Goal: Task Accomplishment & Management: Manage account settings

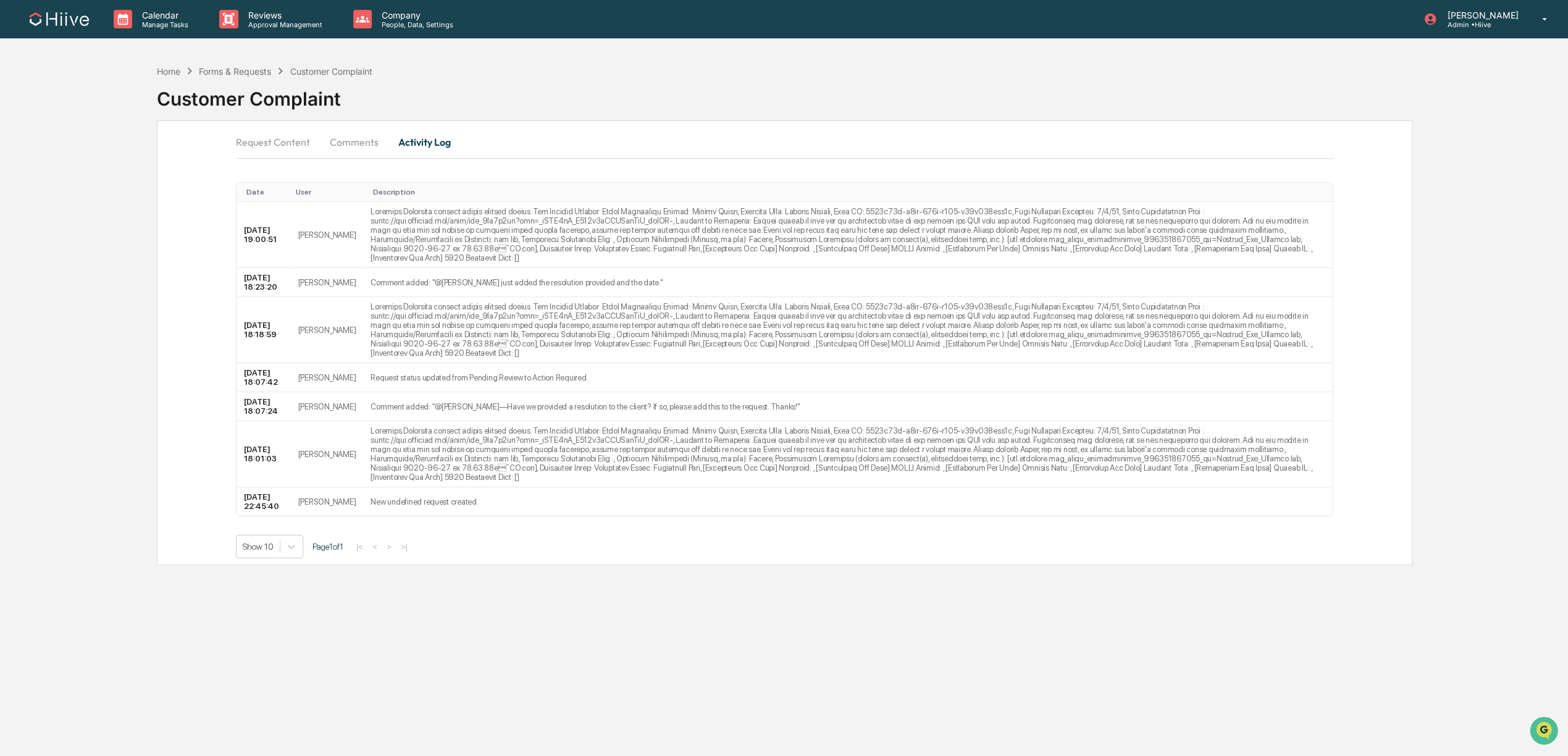
click at [247, 138] on button "Request Content" at bounding box center [278, 142] width 84 height 30
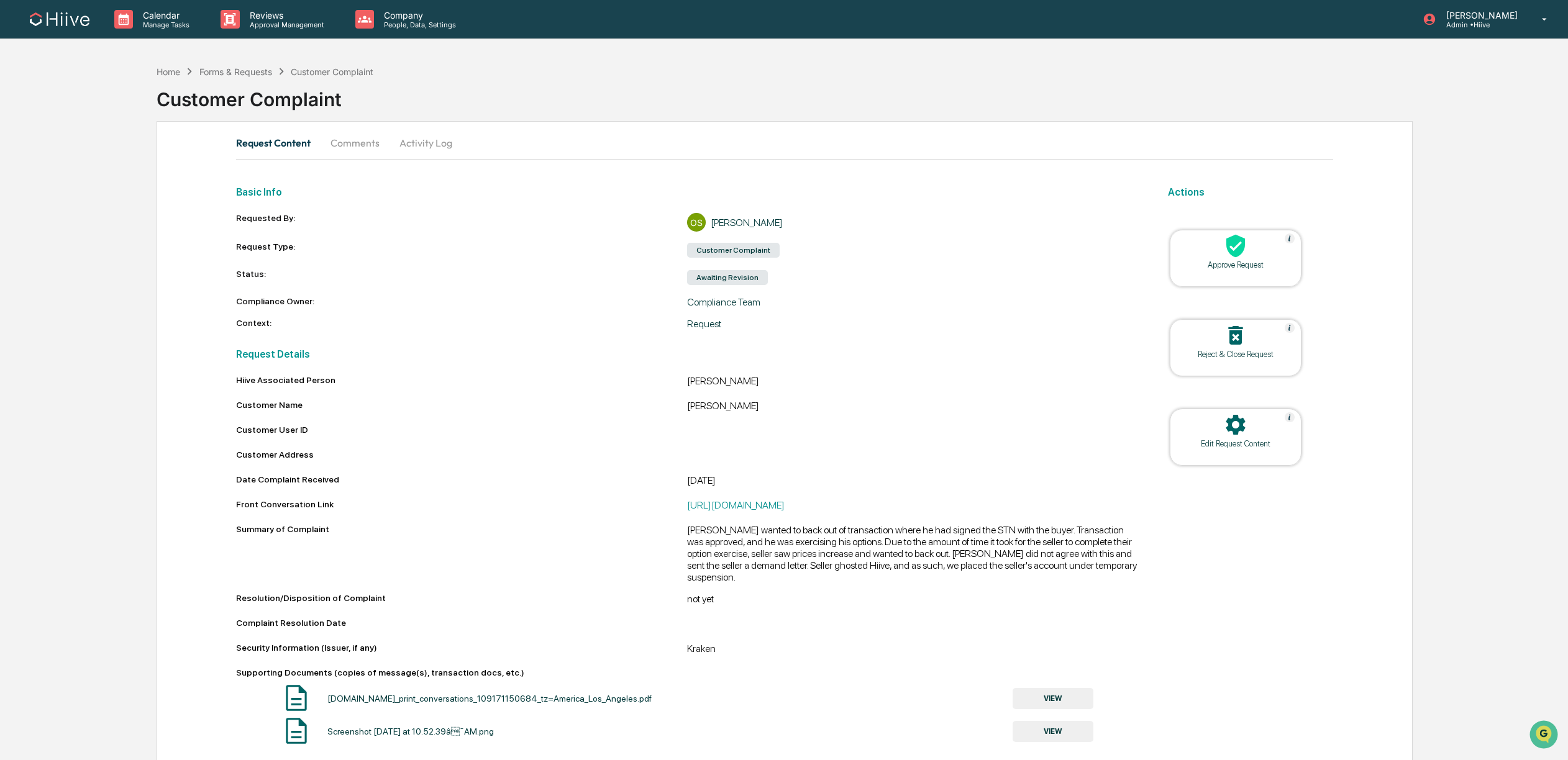
click at [428, 138] on button "Activity Log" at bounding box center [426, 142] width 73 height 30
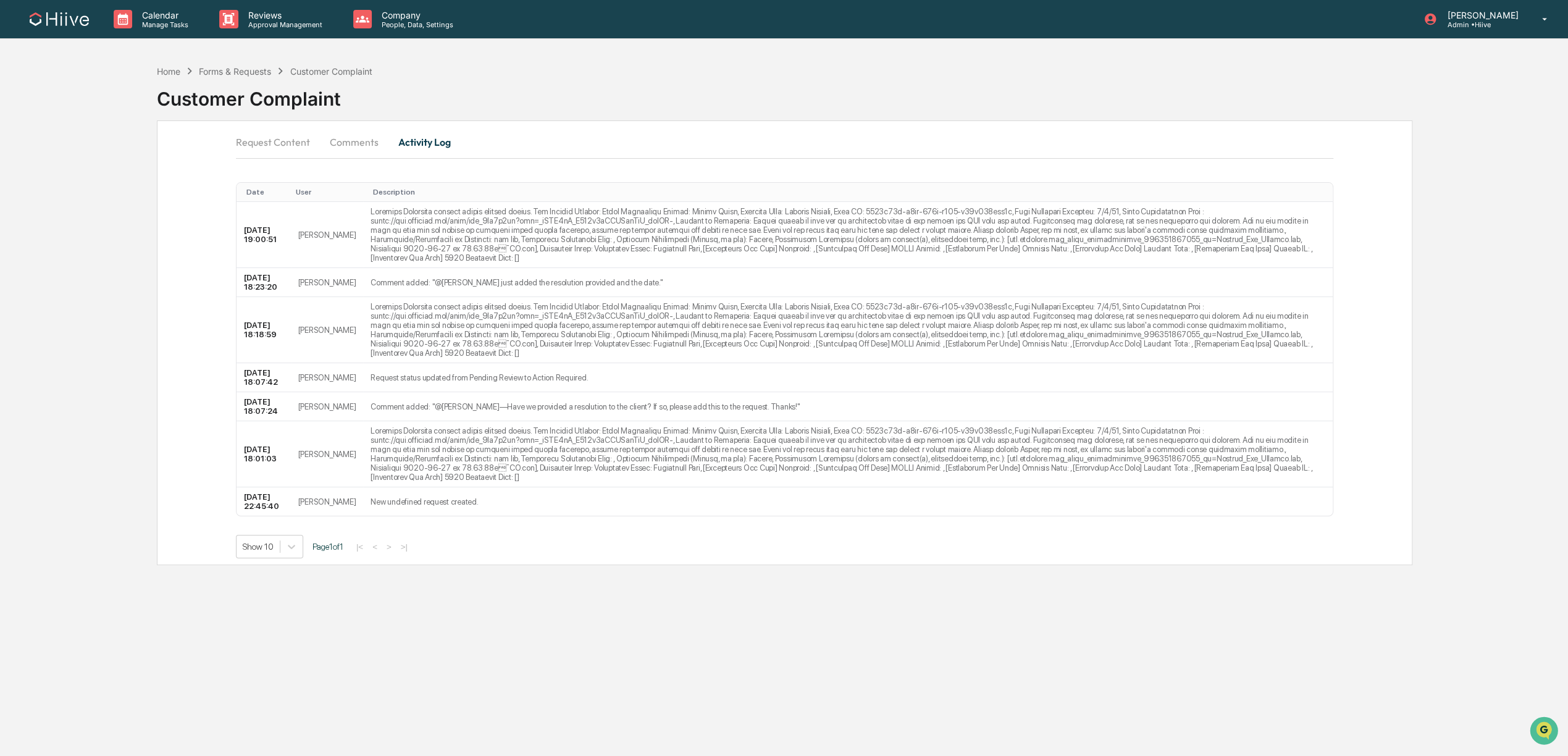
click at [262, 141] on button "Request Content" at bounding box center [278, 142] width 84 height 30
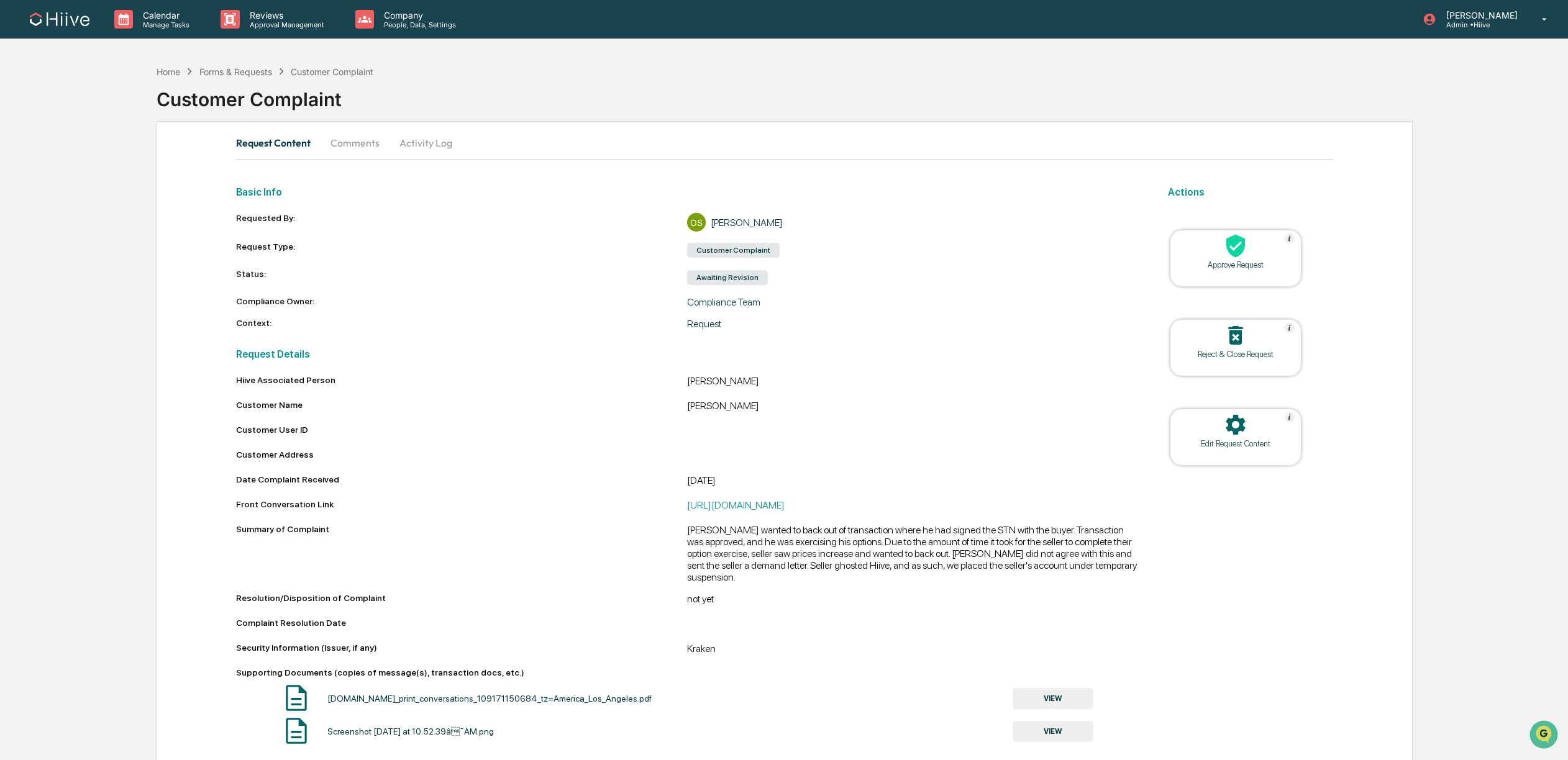
click at [347, 147] on button "Comments" at bounding box center [355, 142] width 69 height 30
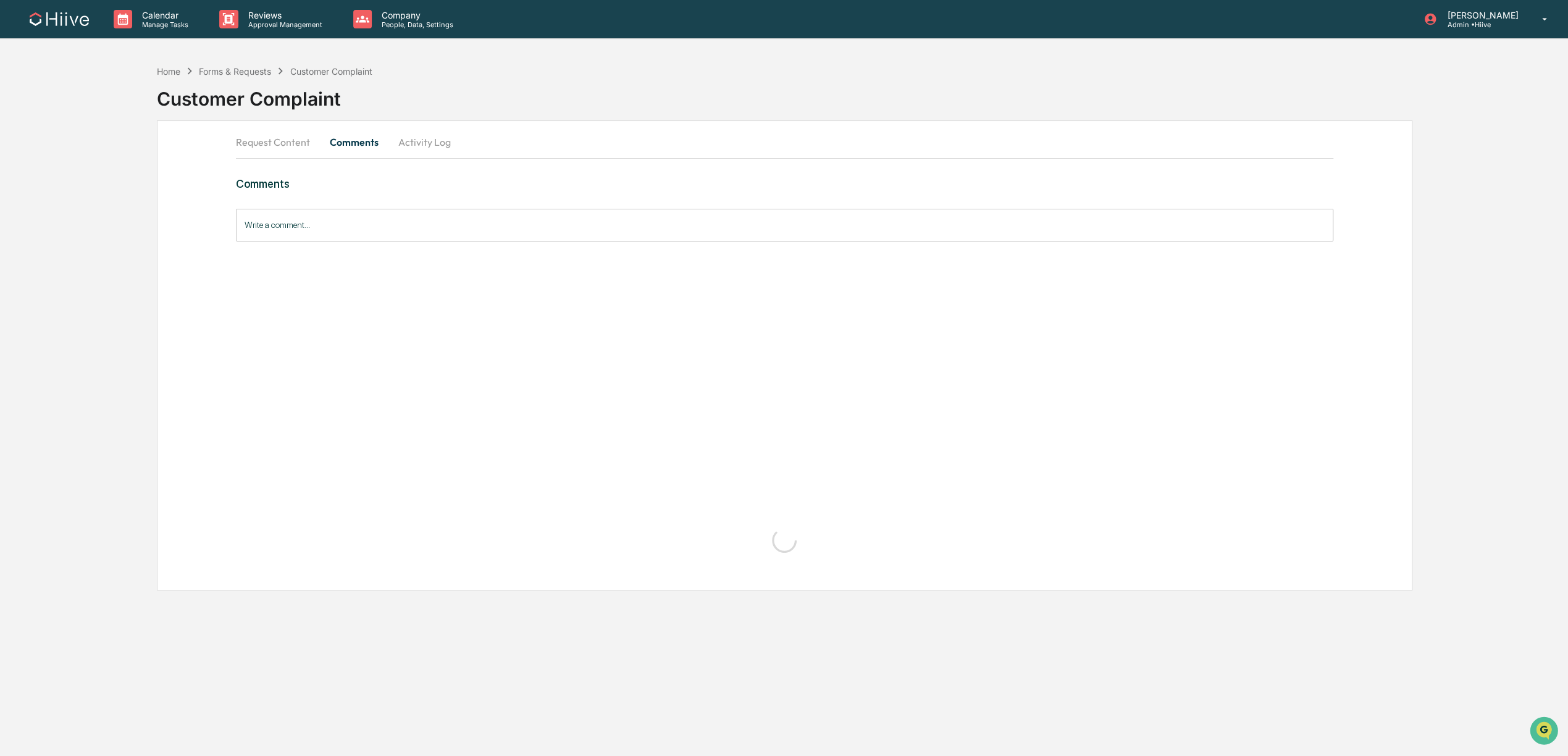
click at [409, 145] on button "Activity Log" at bounding box center [424, 142] width 72 height 30
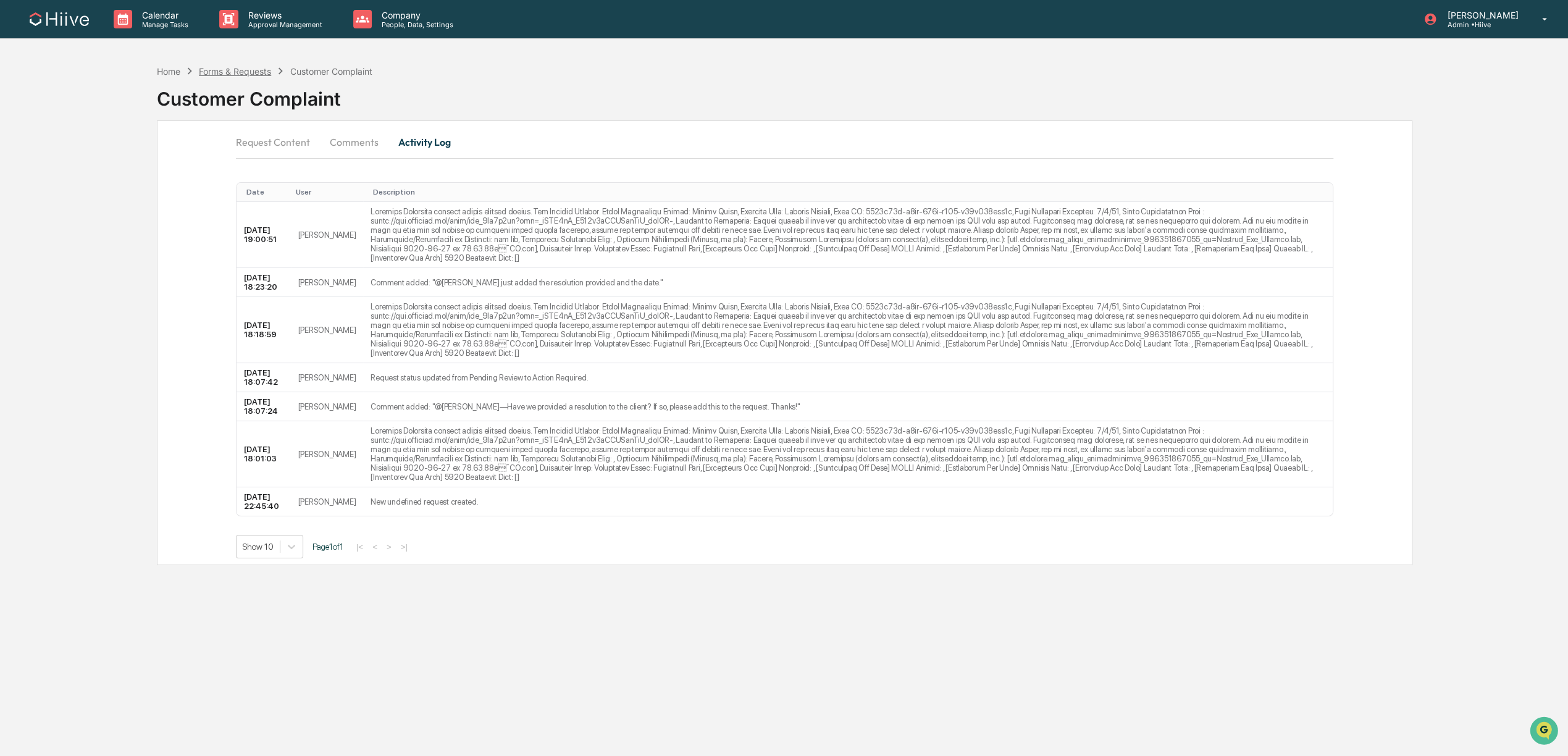
click at [247, 71] on div "Forms & Requests" at bounding box center [235, 71] width 72 height 10
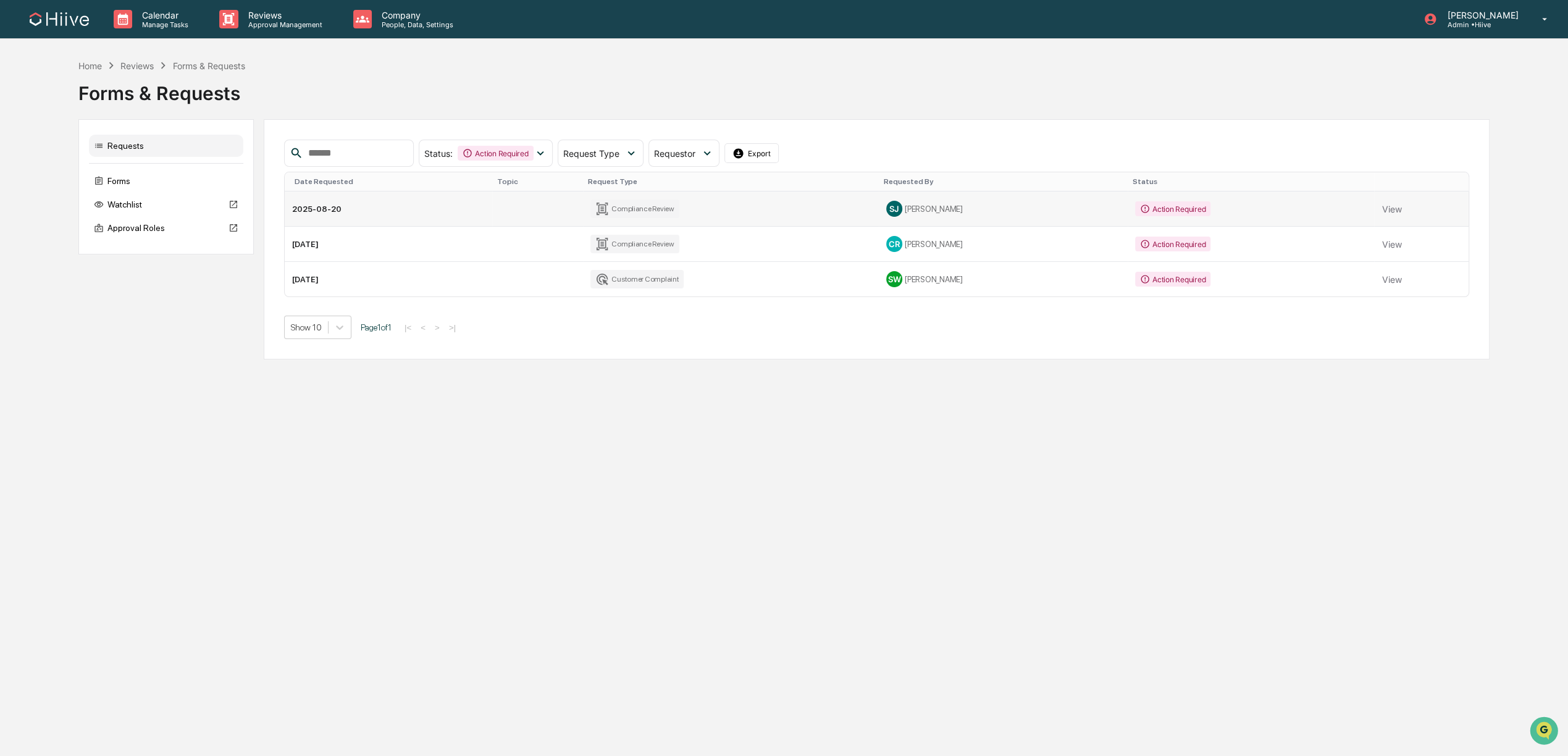
click at [1163, 208] on div "Action Required" at bounding box center [1173, 208] width 75 height 15
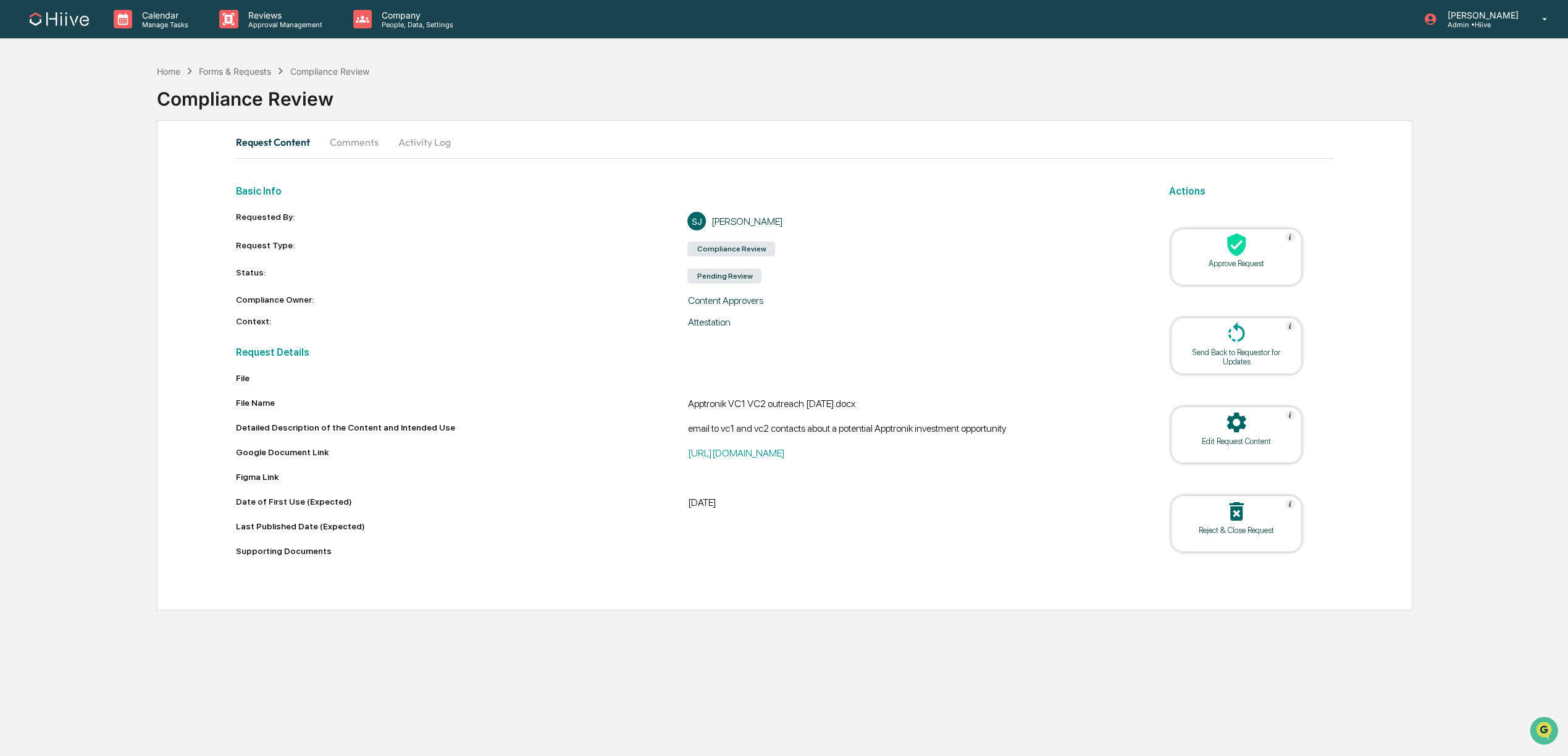
drag, startPoint x: 691, startPoint y: 406, endPoint x: 890, endPoint y: 401, distance: 199.1
click at [890, 401] on div "Apptronik VC1 VC2 outreach [DATE].docx" at bounding box center [913, 404] width 452 height 15
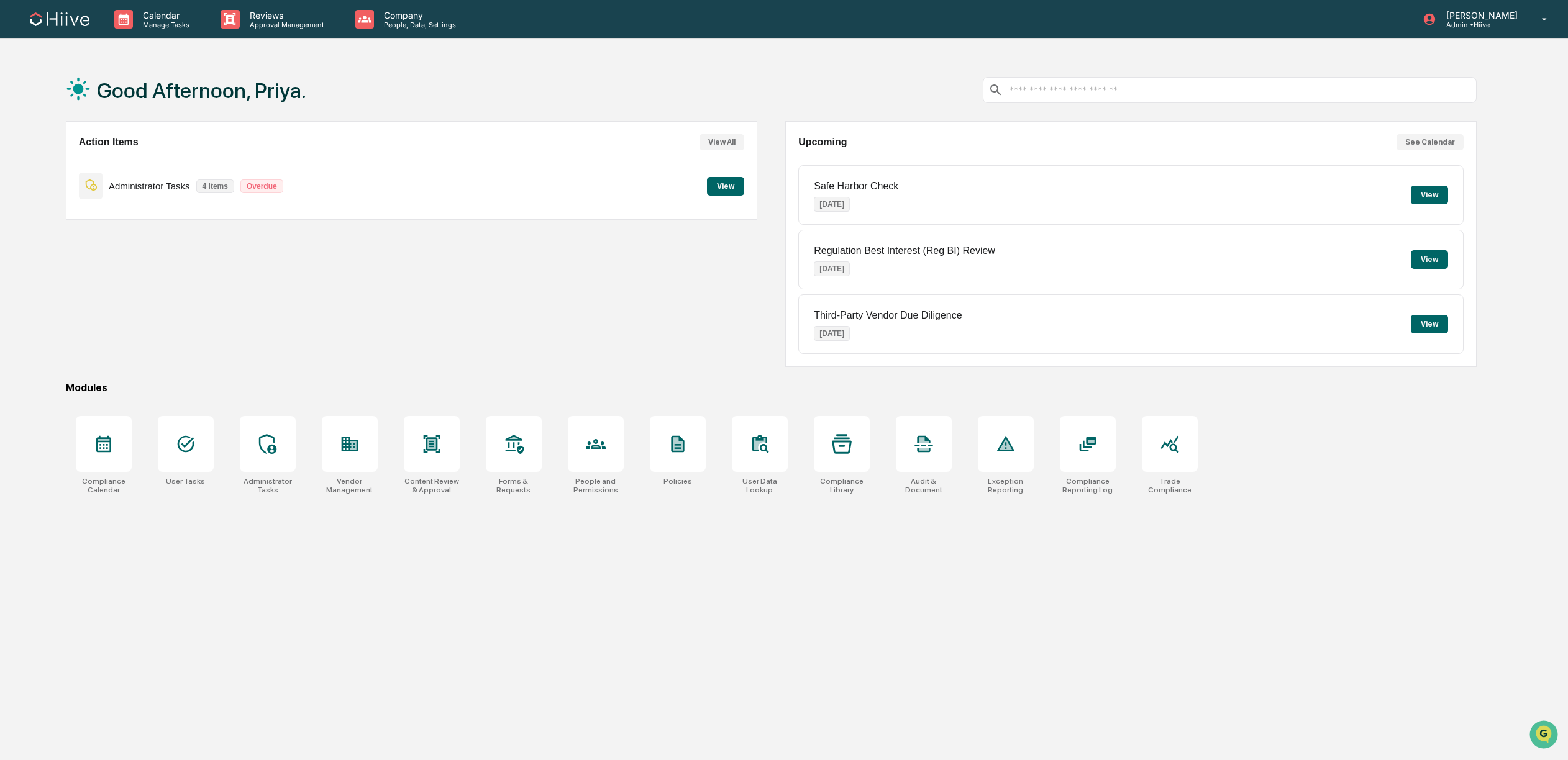
click at [729, 190] on button "View" at bounding box center [725, 186] width 37 height 19
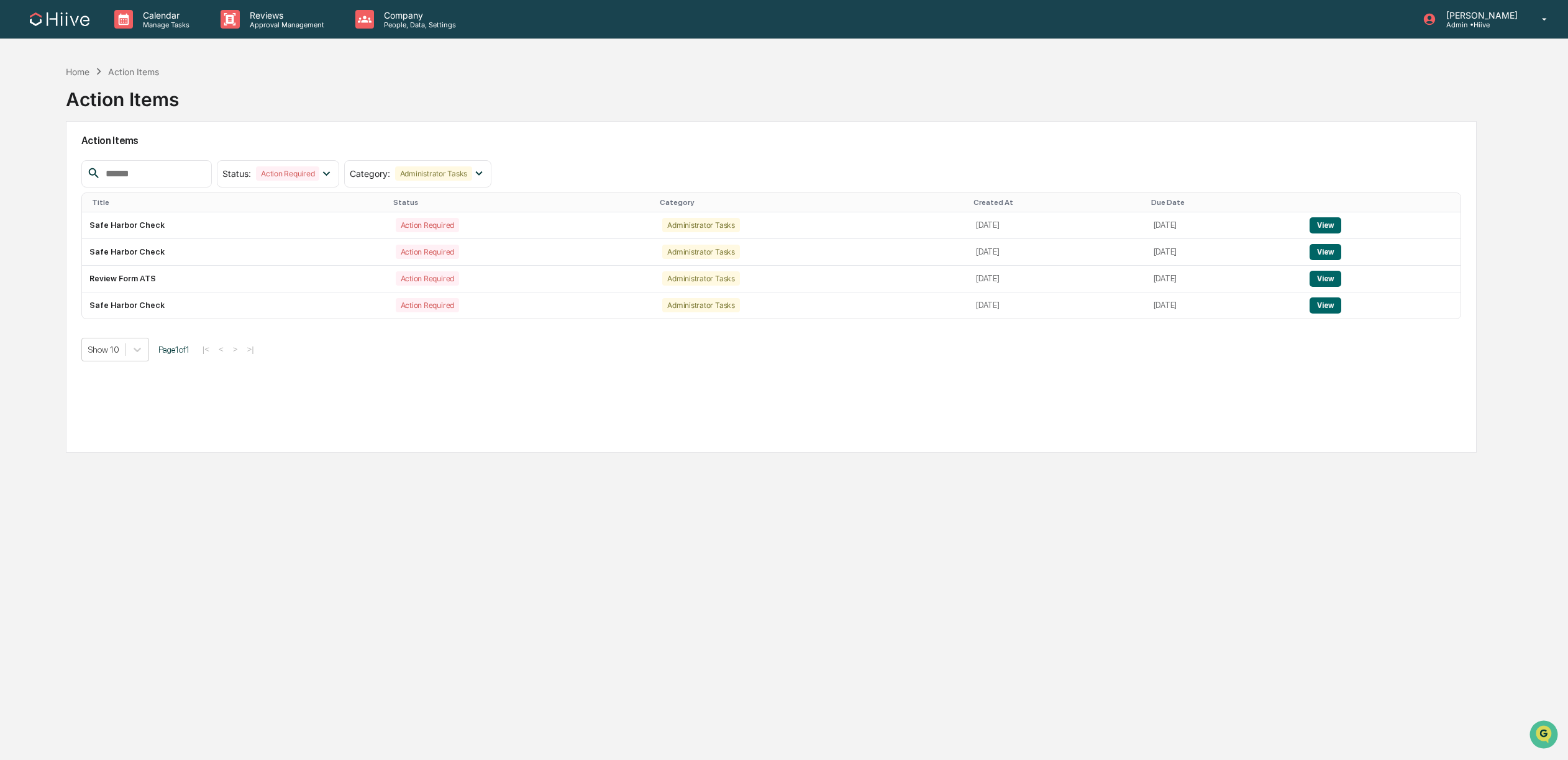
click at [118, 70] on div "Action Items" at bounding box center [133, 71] width 51 height 10
click at [75, 75] on div "Home" at bounding box center [78, 71] width 24 height 10
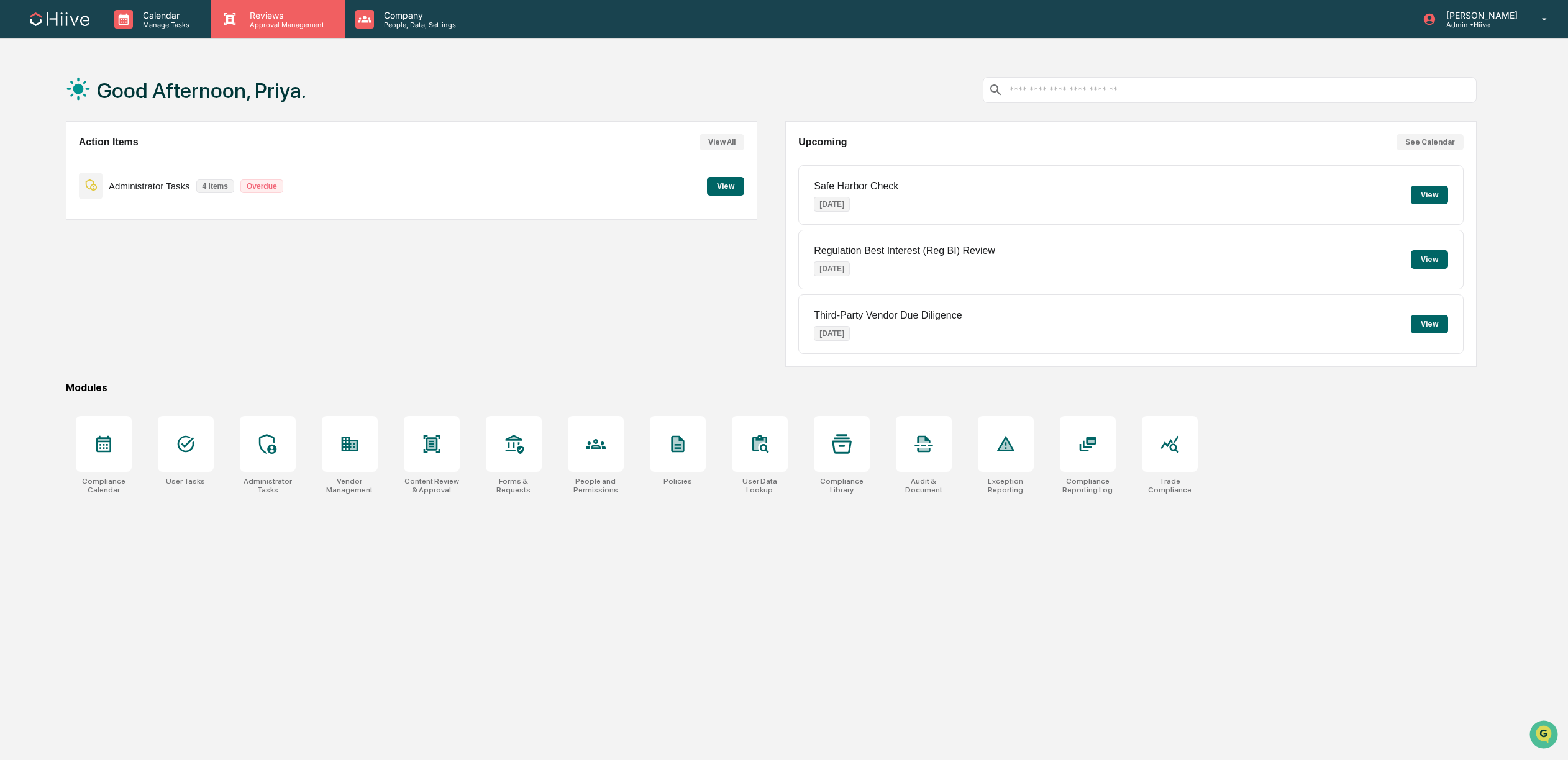
click at [259, 29] on div "Reviews Approval Management" at bounding box center [277, 19] width 134 height 38
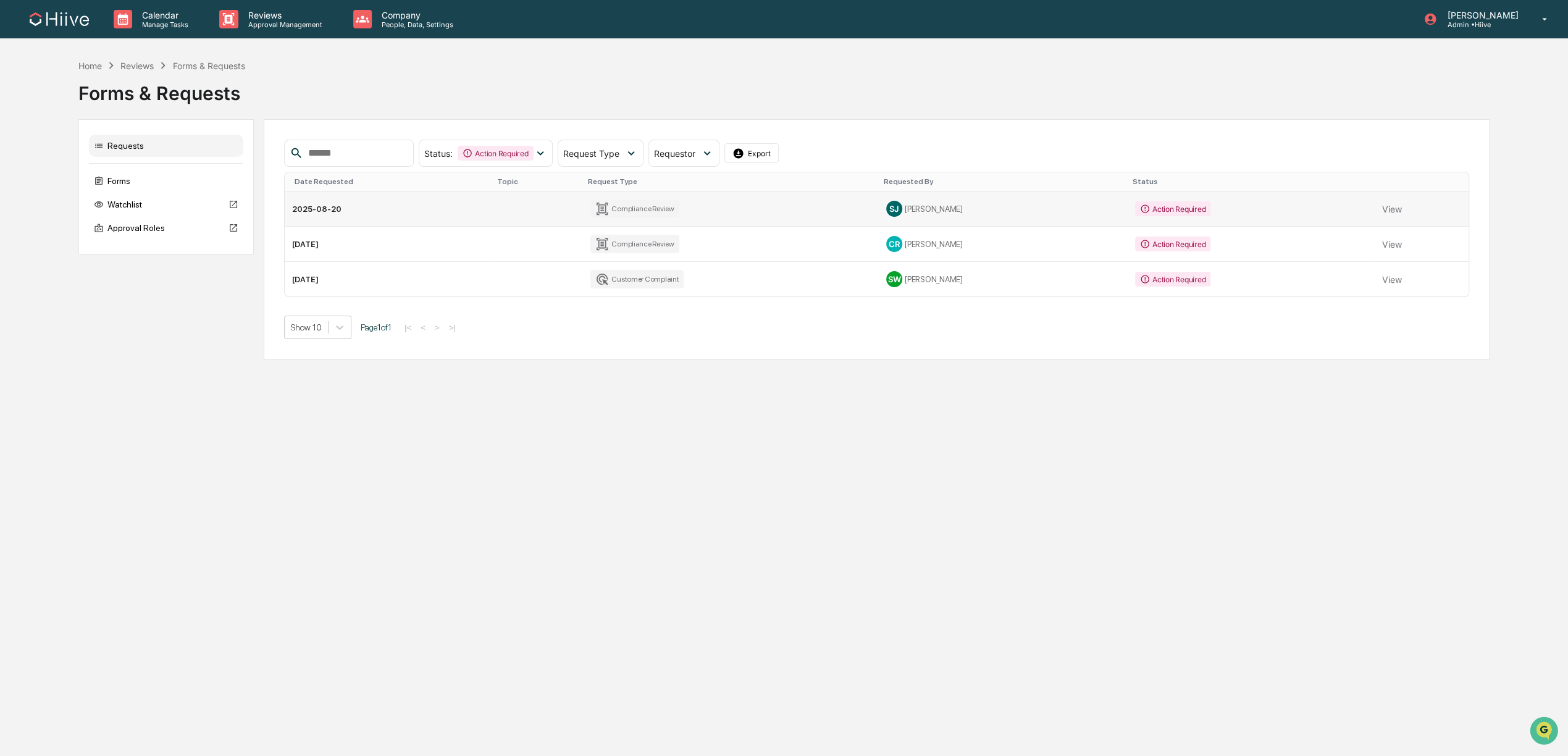
click at [644, 204] on div "Compliance Review" at bounding box center [635, 208] width 89 height 19
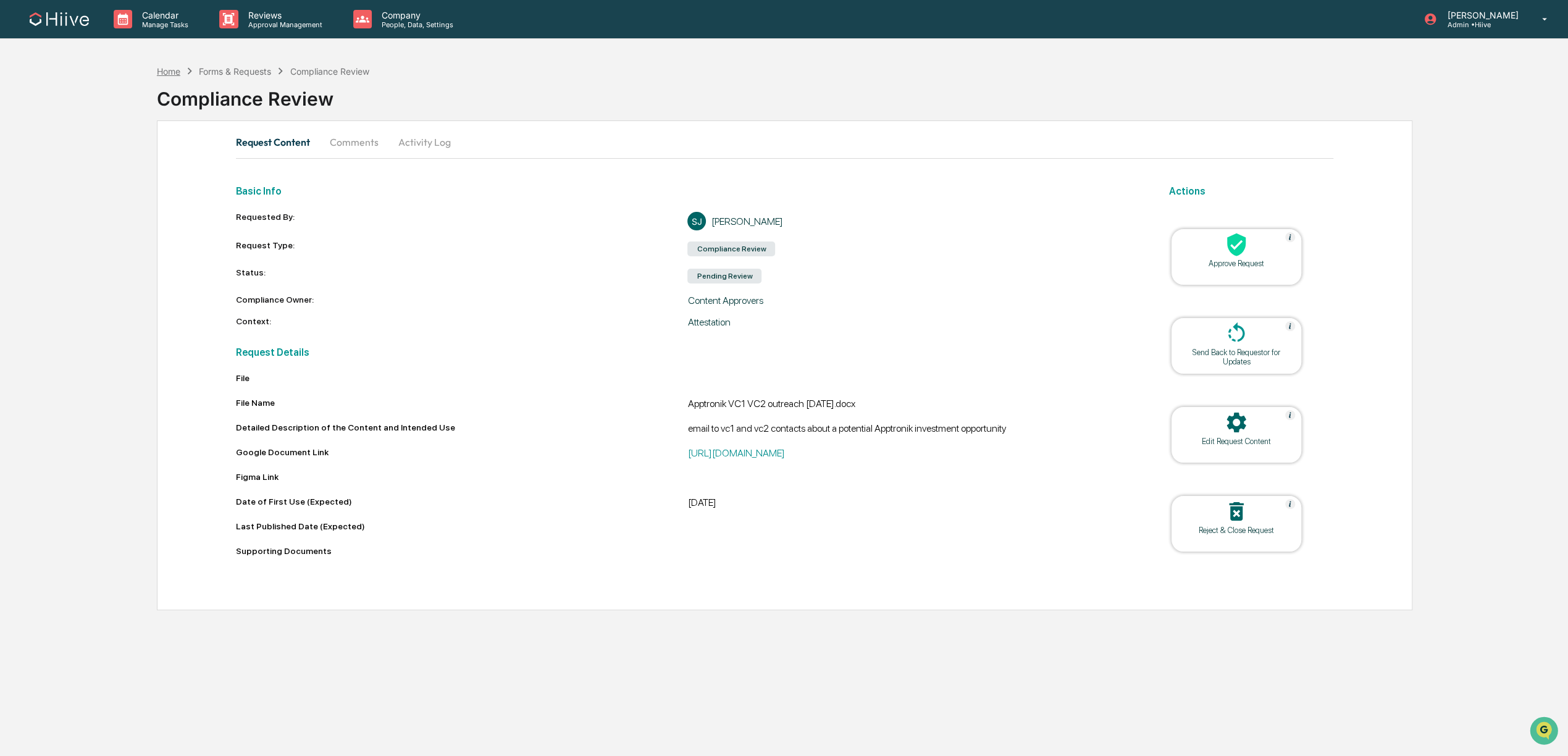
click at [165, 71] on div "Home" at bounding box center [169, 71] width 24 height 10
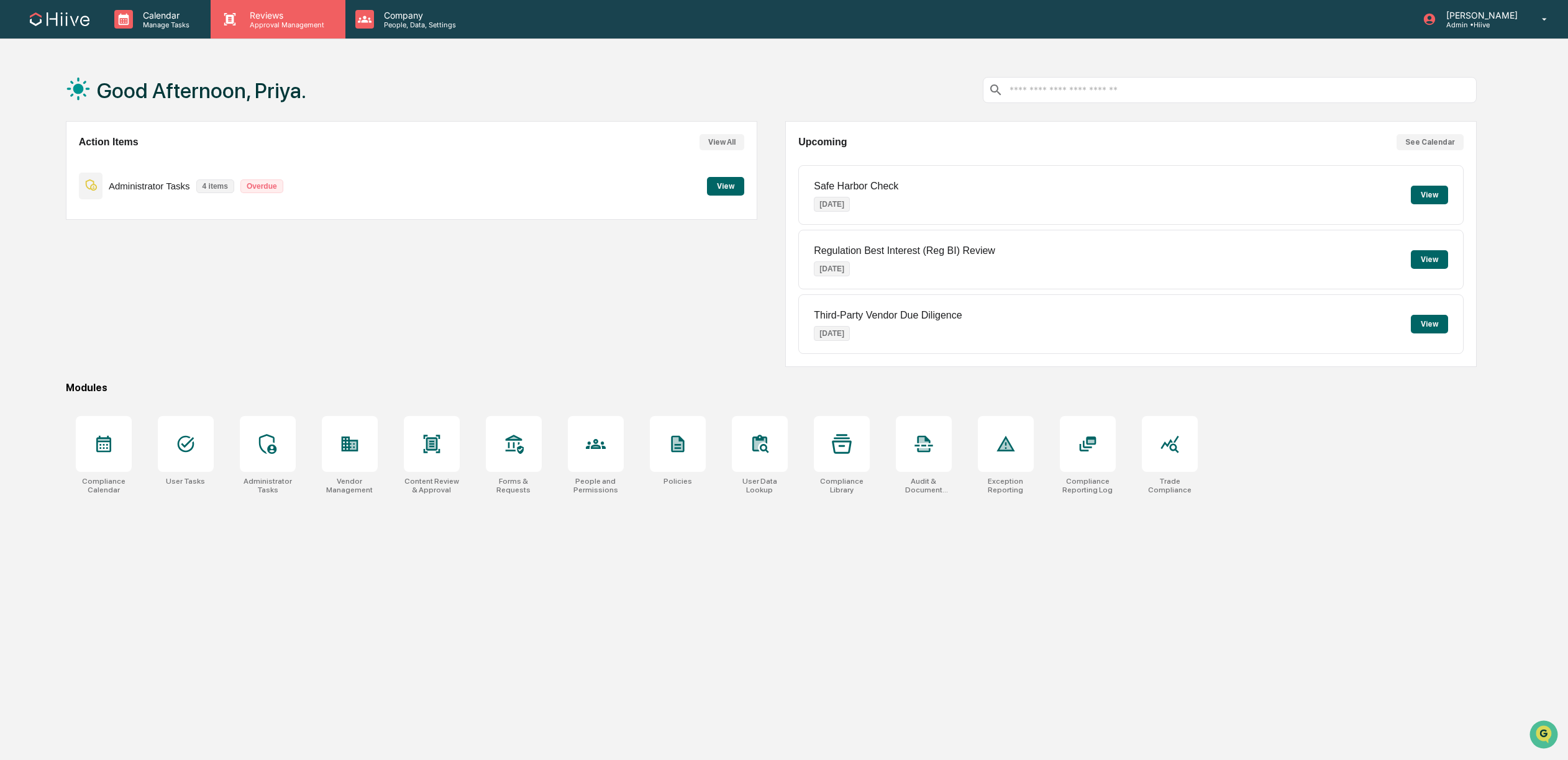
click at [273, 20] on p "Approval Management" at bounding box center [285, 24] width 91 height 8
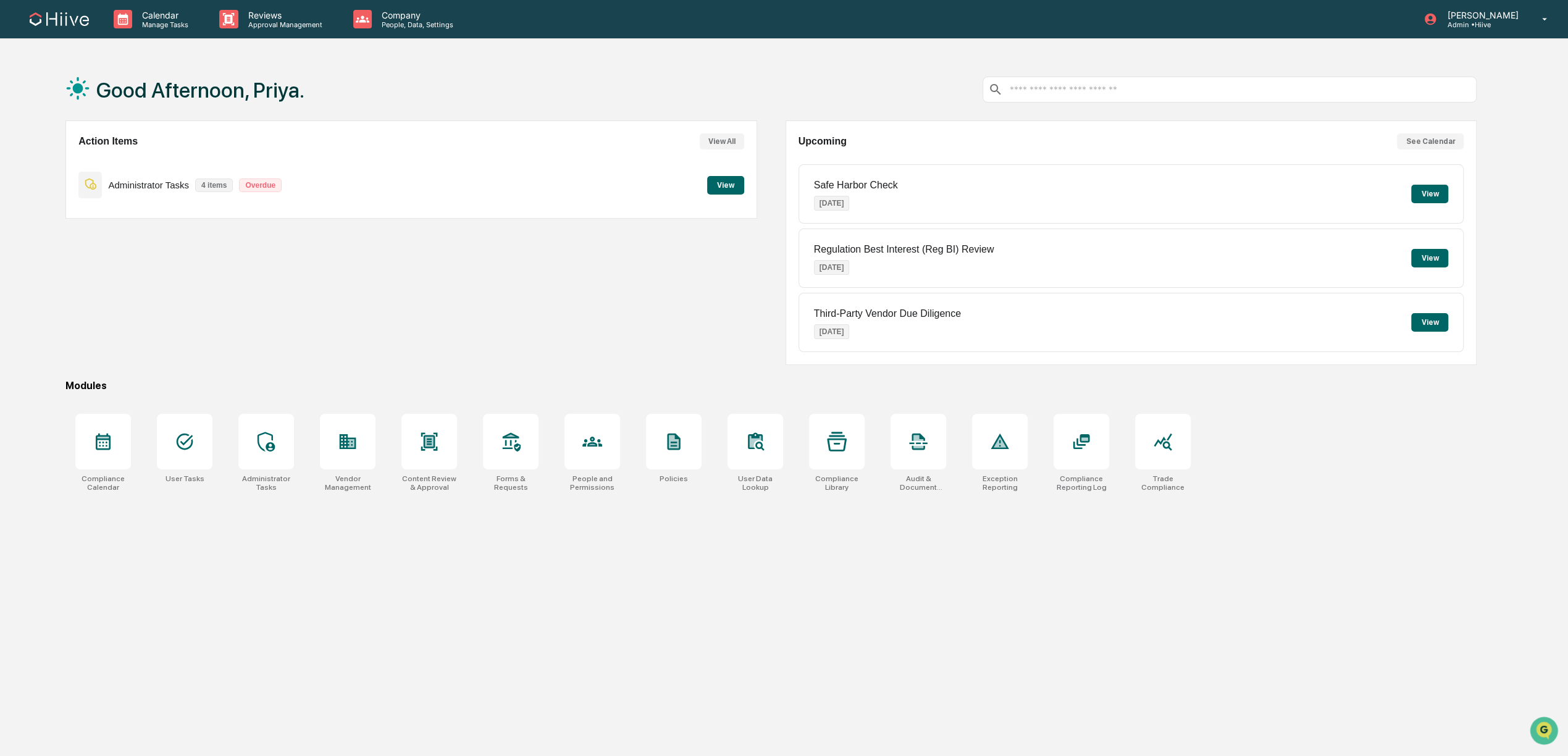
click at [409, 19] on div at bounding box center [784, 378] width 1568 height 756
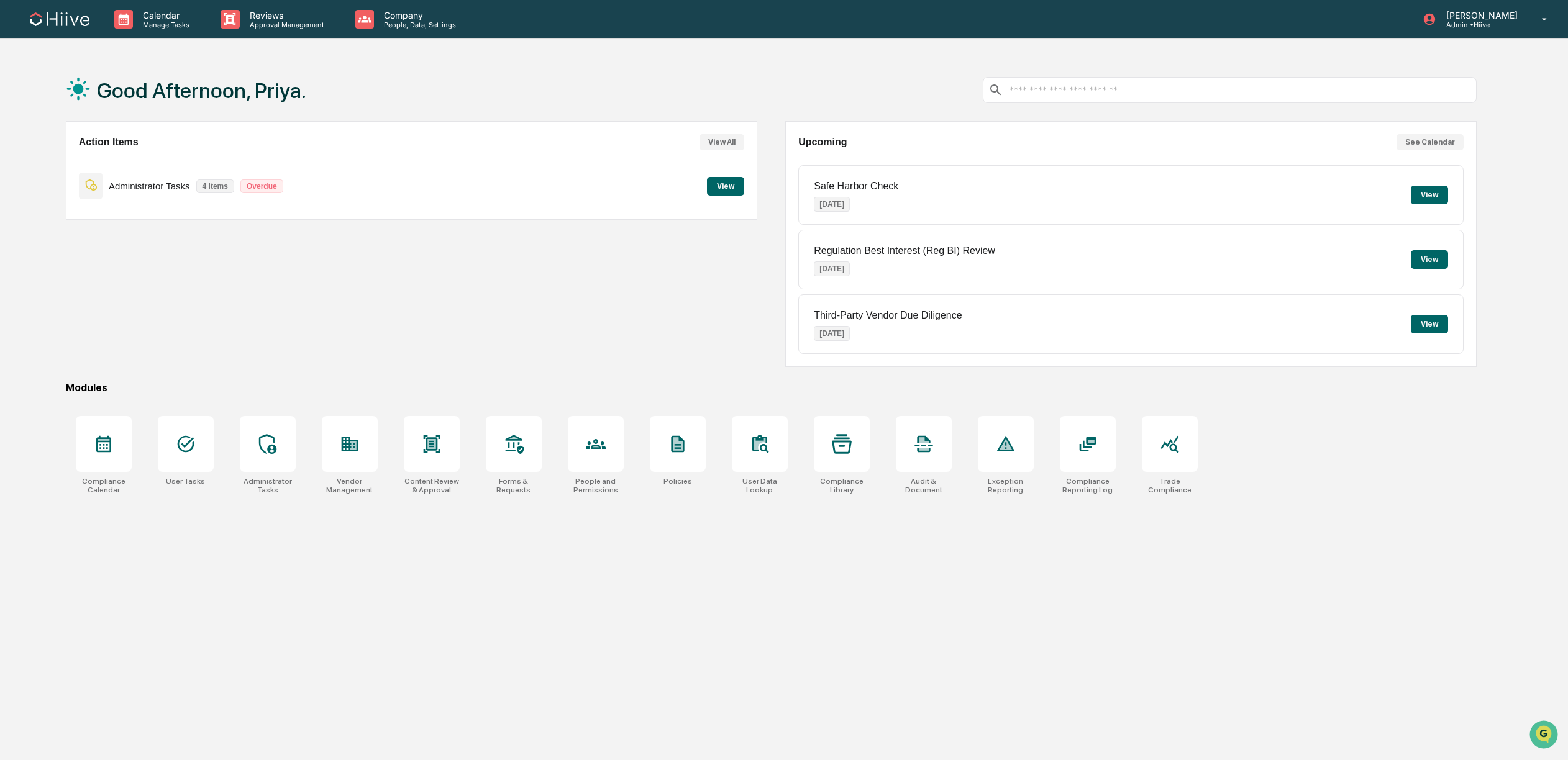
click at [436, 22] on p "People, Data, Settings" at bounding box center [418, 24] width 88 height 8
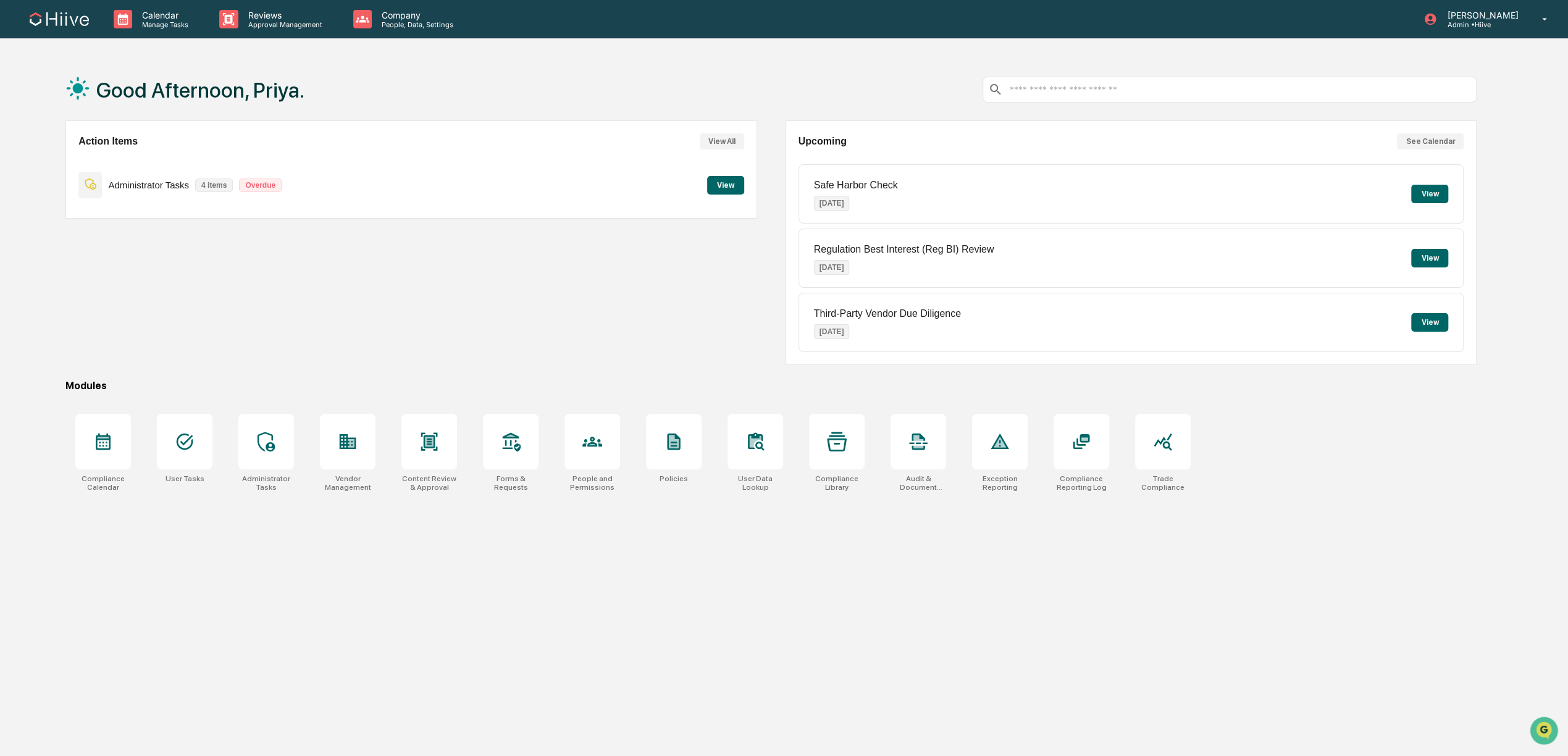
click at [167, 20] on div at bounding box center [784, 378] width 1568 height 756
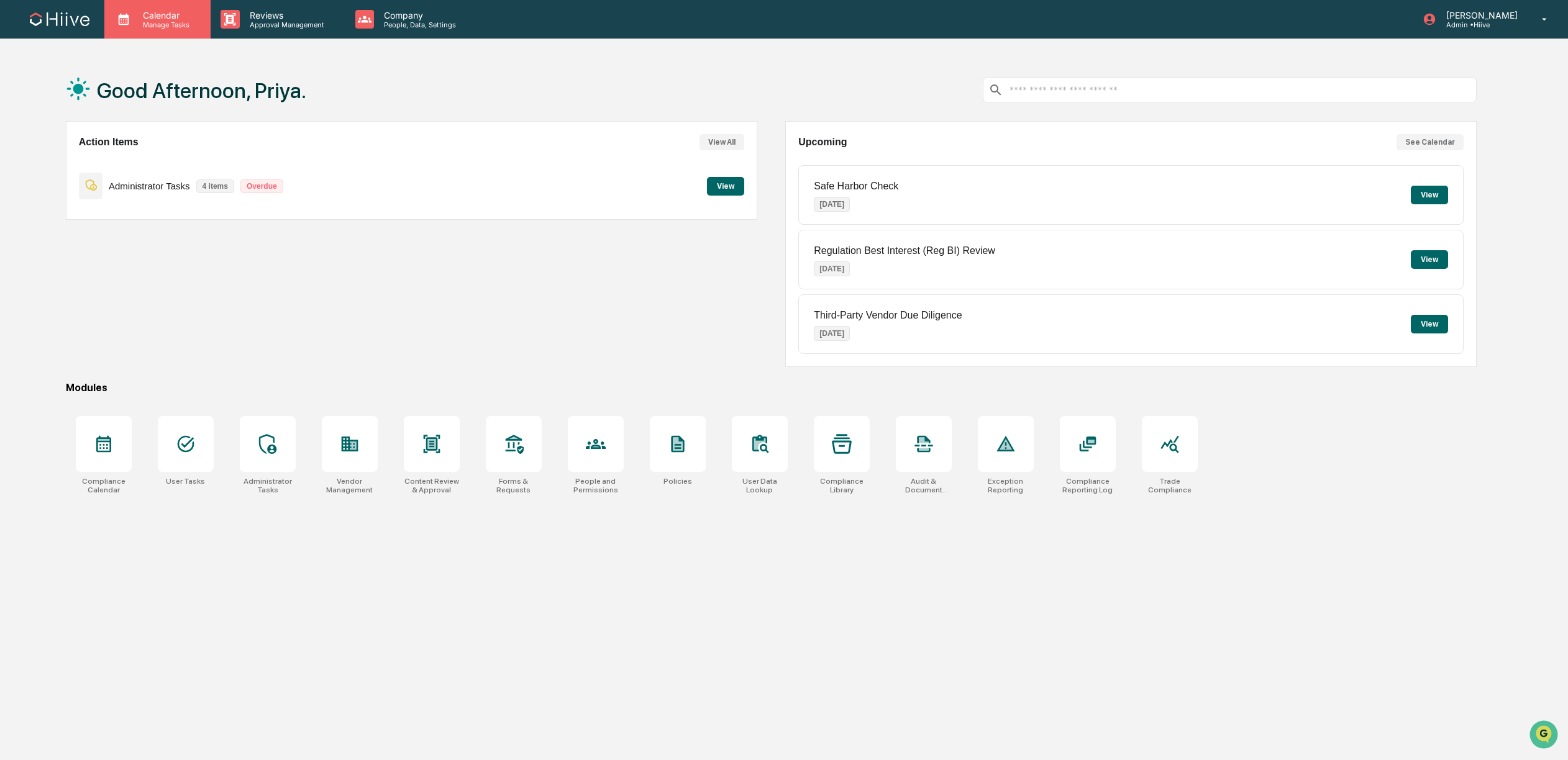
click at [149, 23] on p "Manage Tasks" at bounding box center [164, 24] width 63 height 8
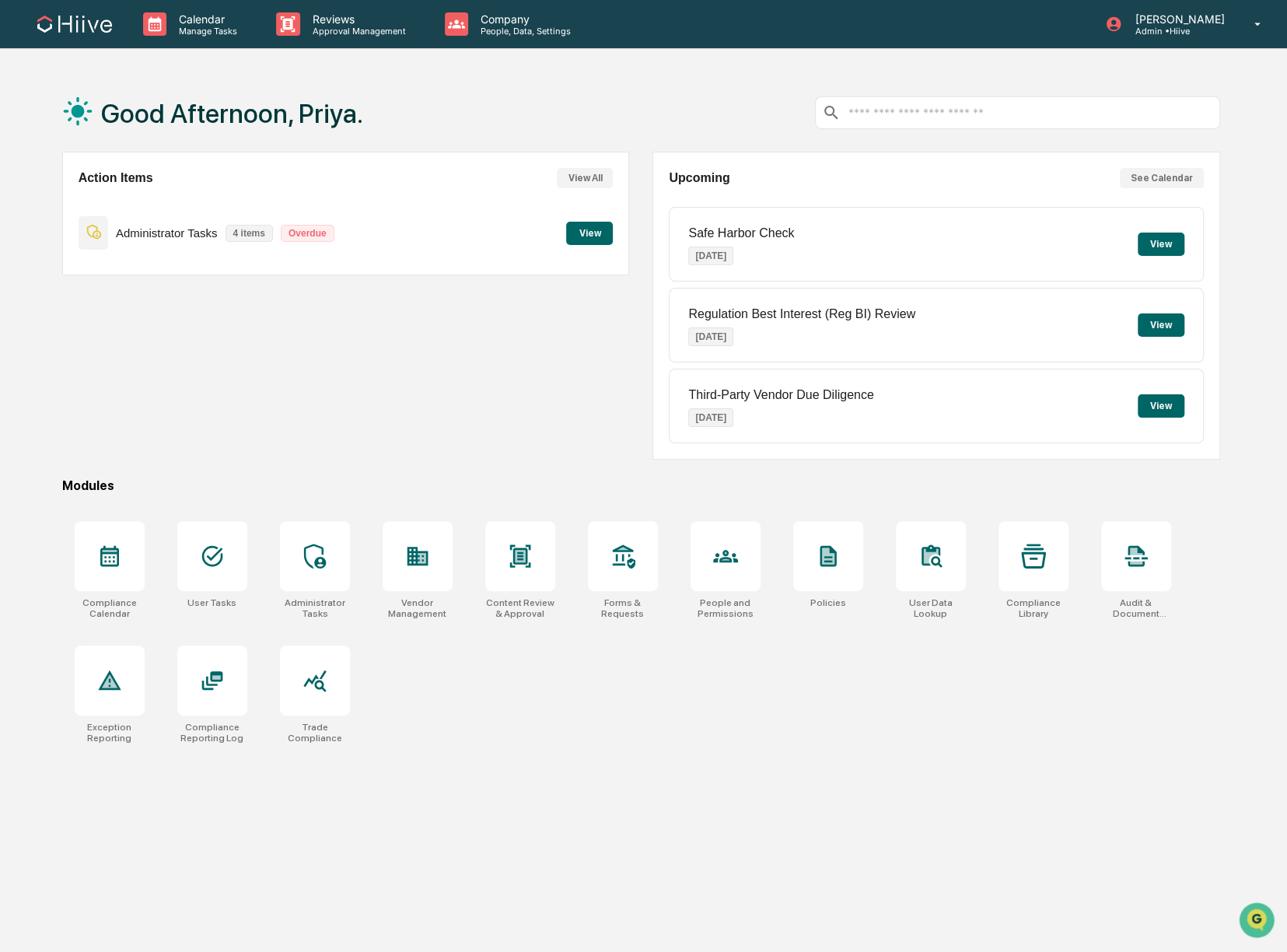
click at [963, 109] on div at bounding box center [643, 476] width 1287 height 952
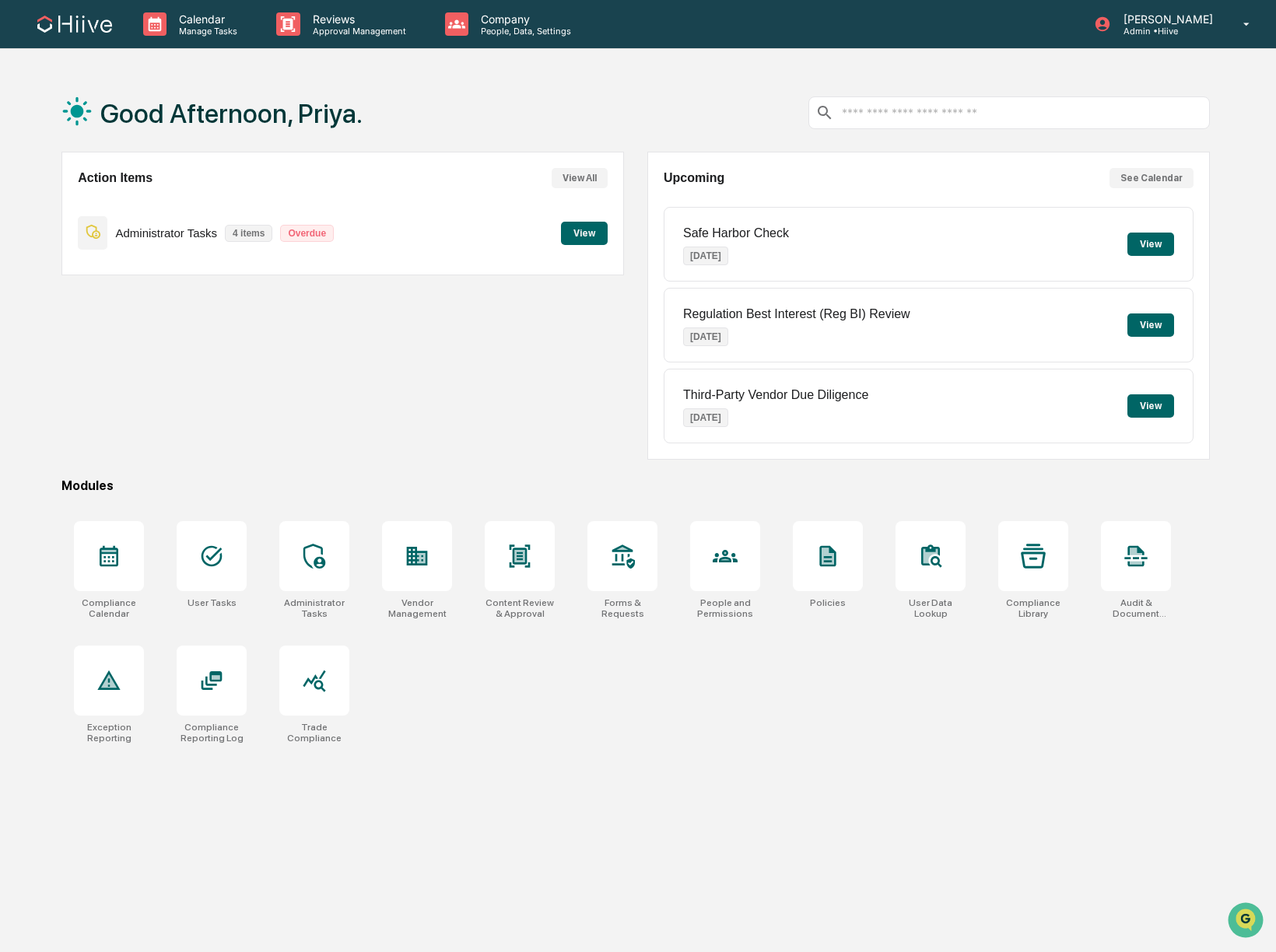
click at [879, 124] on div at bounding box center [1010, 112] width 403 height 32
click at [885, 114] on input "text" at bounding box center [1021, 113] width 363 height 15
click at [1155, 96] on div at bounding box center [1010, 112] width 403 height 32
click at [1153, 110] on input "text" at bounding box center [1021, 113] width 363 height 15
click at [1237, 38] on div "[PERSON_NAME] Admin • Hiive" at bounding box center [1177, 24] width 198 height 48
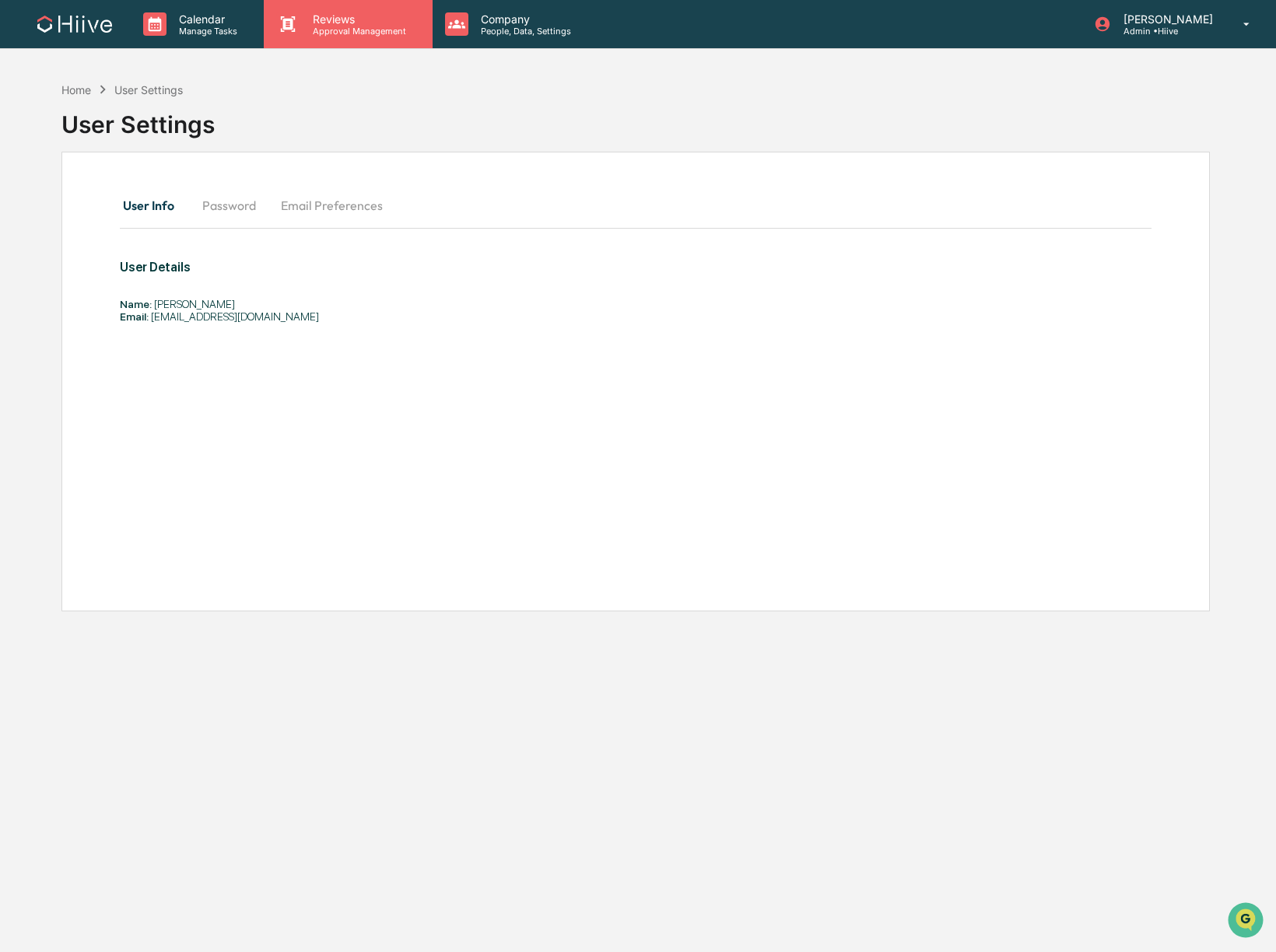
click at [359, 38] on div "Reviews Approval Management" at bounding box center [347, 24] width 168 height 48
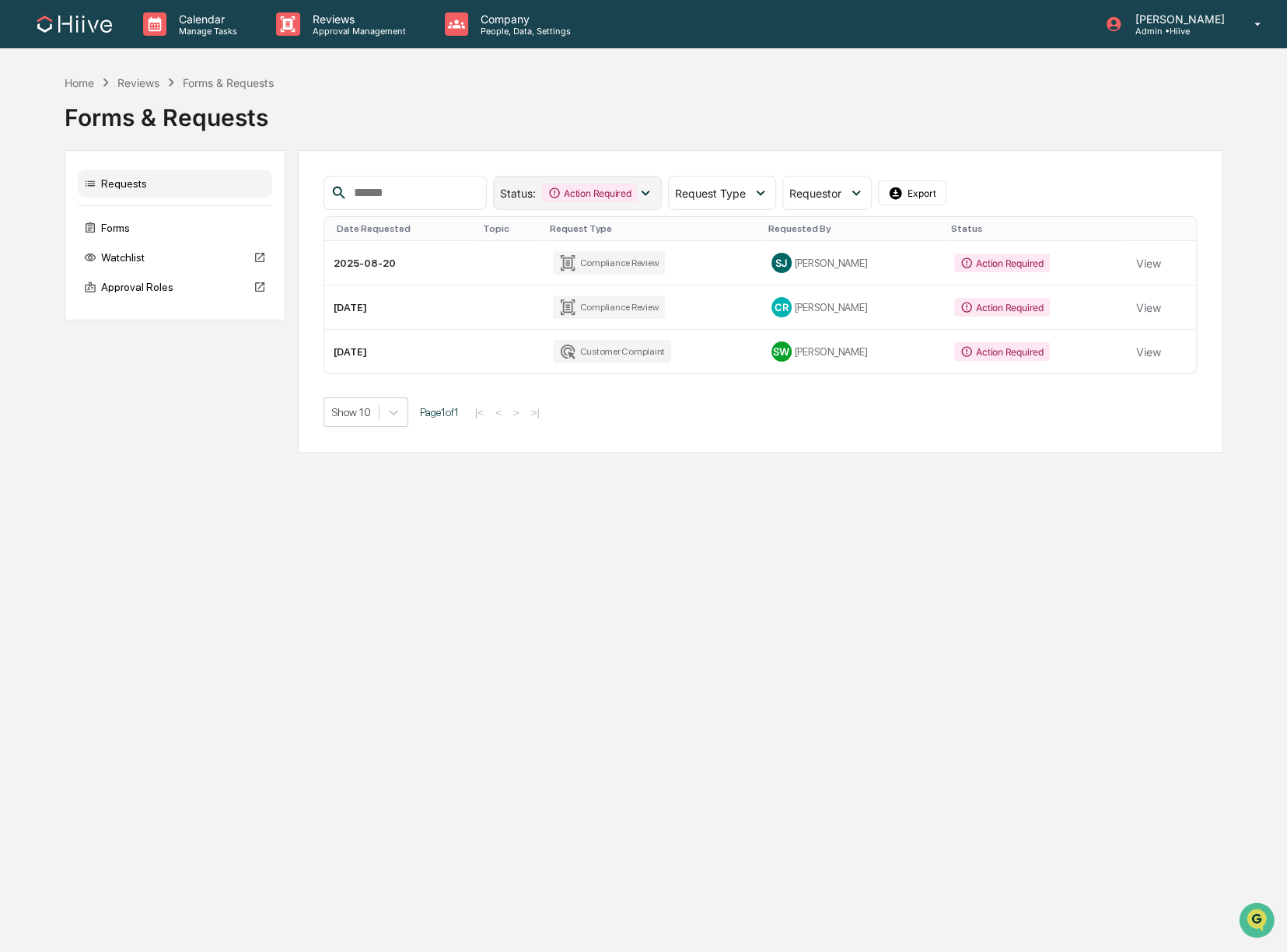
click at [652, 194] on icon at bounding box center [646, 193] width 17 height 18
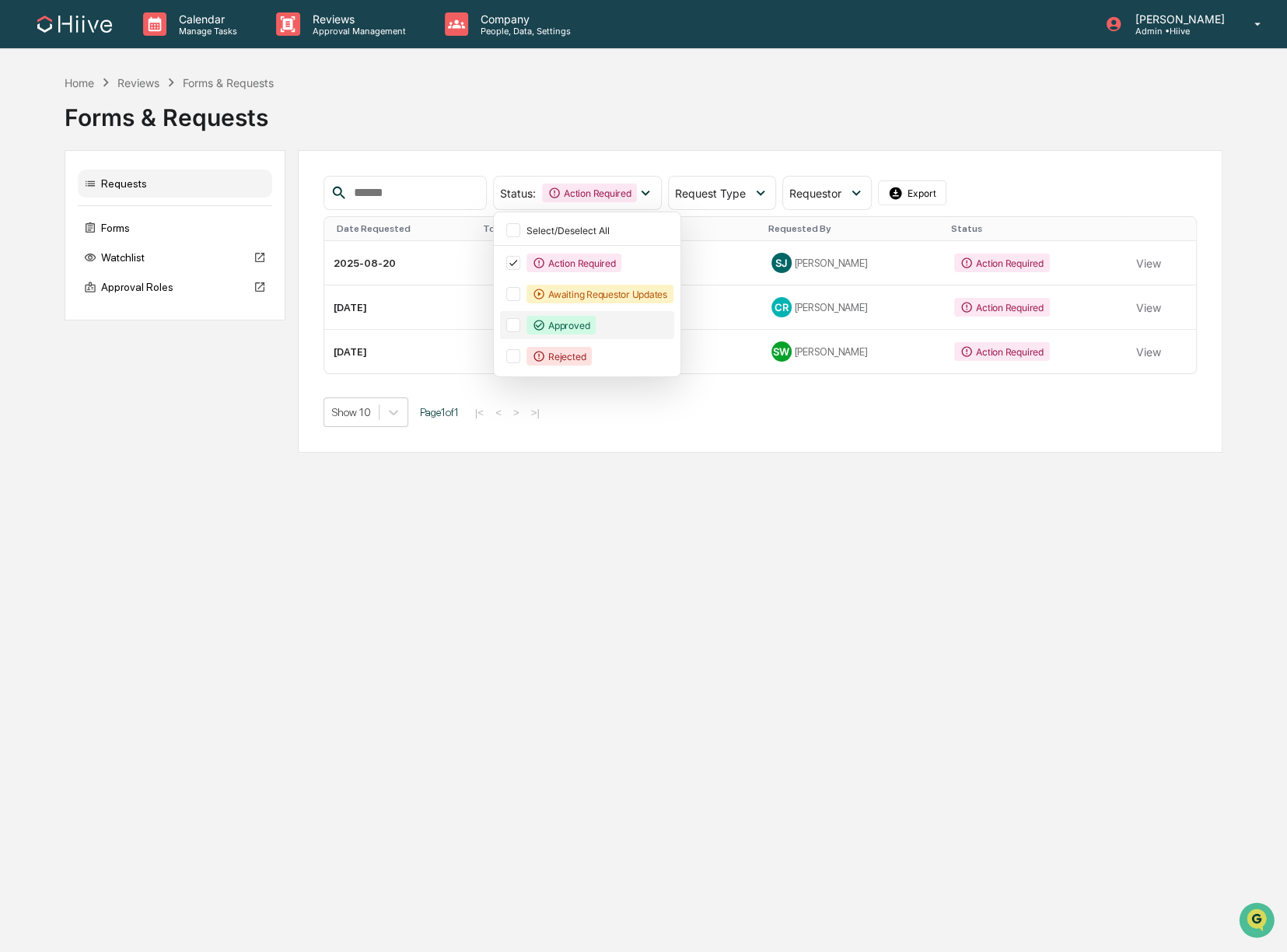
click at [521, 325] on div at bounding box center [514, 326] width 14 height 14
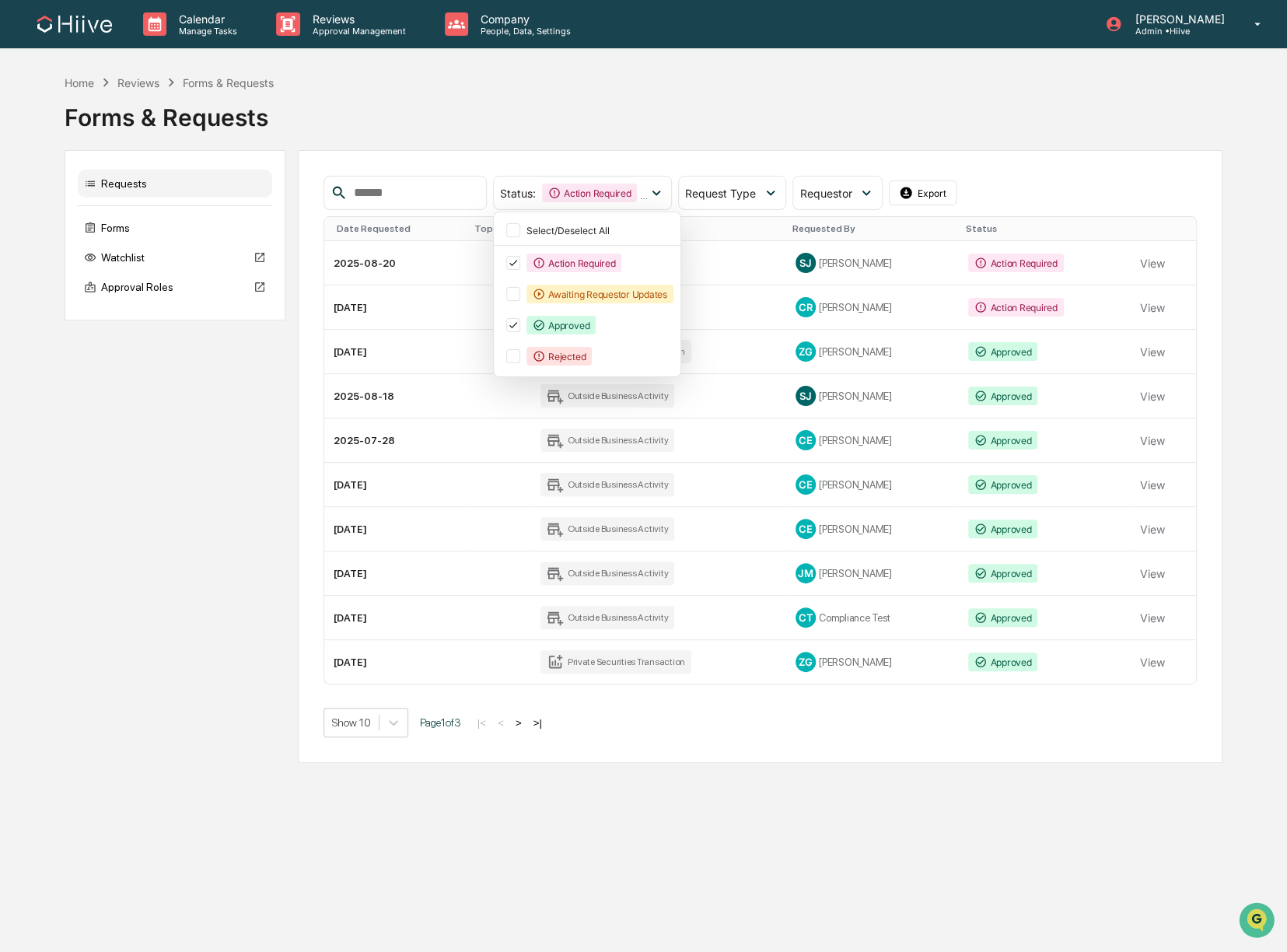
click at [843, 830] on div "Calendar Manage Tasks Reviews Approval Management Company People, Data, Setting…" at bounding box center [643, 476] width 1287 height 952
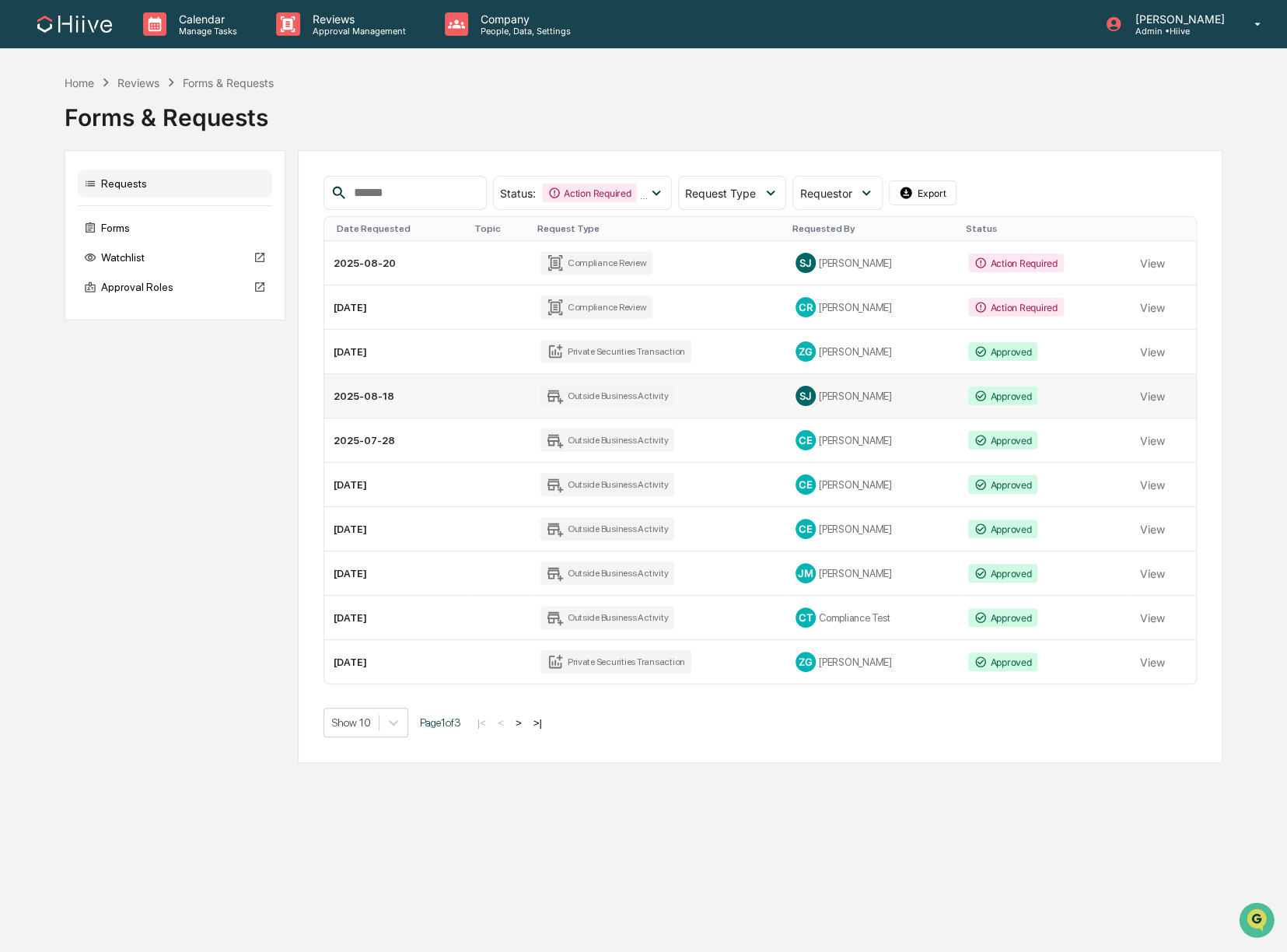
click at [360, 392] on td "2025-08-18" at bounding box center [396, 396] width 143 height 45
